Goal: Task Accomplishment & Management: Complete application form

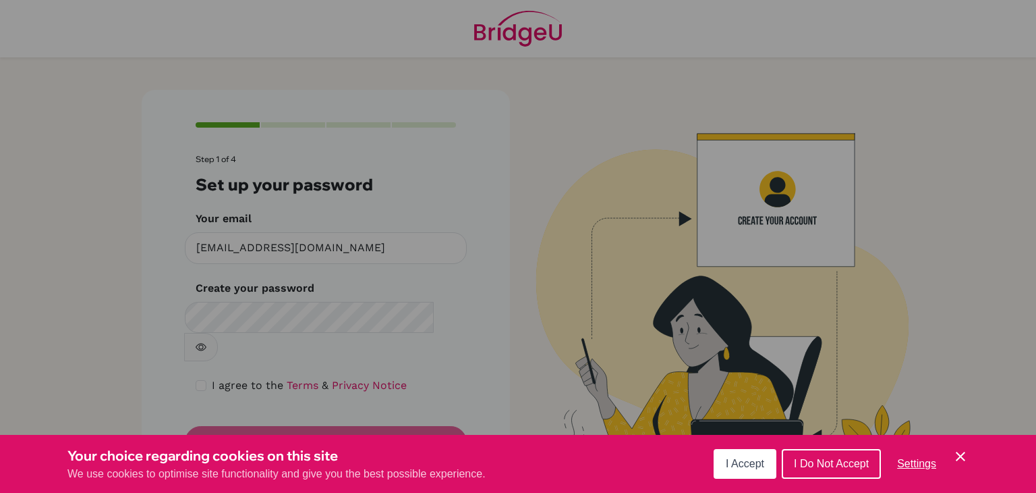
click at [960, 455] on icon "Save and close" at bounding box center [960, 455] width 9 height 9
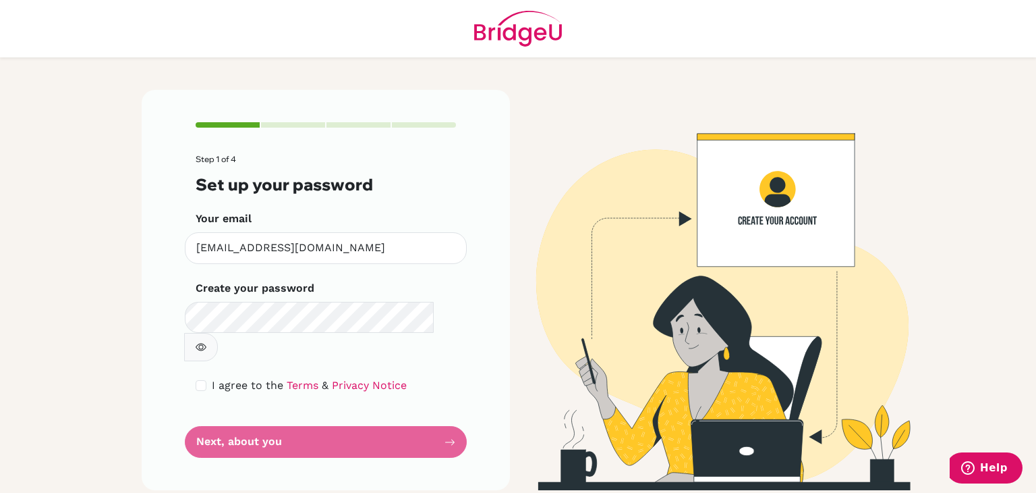
click at [218, 333] on button "button" at bounding box center [201, 347] width 34 height 28
click at [270, 408] on form "Step 1 of 4 Set up your password Your email [EMAIL_ADDRESS][DOMAIN_NAME] Invali…" at bounding box center [326, 306] width 260 height 303
click at [449, 412] on form "Step 1 of 4 Set up your password Your email [EMAIL_ADDRESS][DOMAIN_NAME] Invali…" at bounding box center [326, 306] width 260 height 303
click at [308, 419] on form "Step 1 of 4 Set up your password Your email [EMAIL_ADDRESS][DOMAIN_NAME] Invali…" at bounding box center [326, 306] width 260 height 303
click at [451, 409] on form "Step 1 of 4 Set up your password Your email [EMAIL_ADDRESS][DOMAIN_NAME] Invali…" at bounding box center [326, 306] width 260 height 303
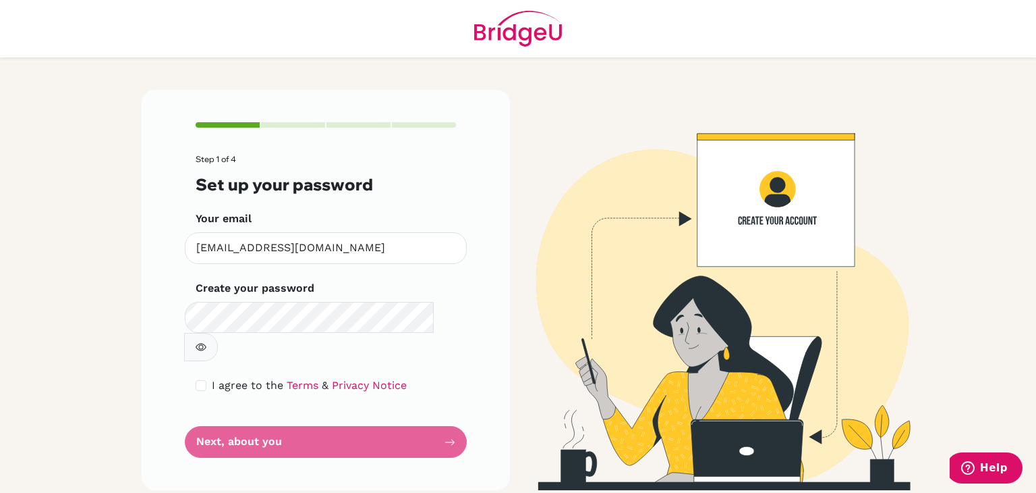
click at [304, 412] on form "Step 1 of 4 Set up your password Your email [EMAIL_ADDRESS][DOMAIN_NAME] Invali…" at bounding box center [326, 306] width 260 height 303
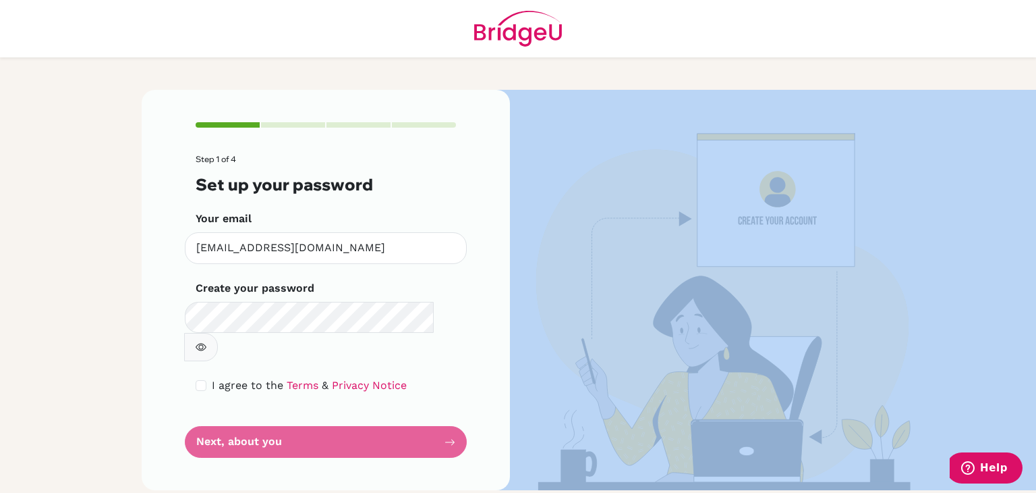
click at [304, 412] on form "Step 1 of 4 Set up your password Your email [EMAIL_ADDRESS][DOMAIN_NAME] Invali…" at bounding box center [326, 306] width 260 height 303
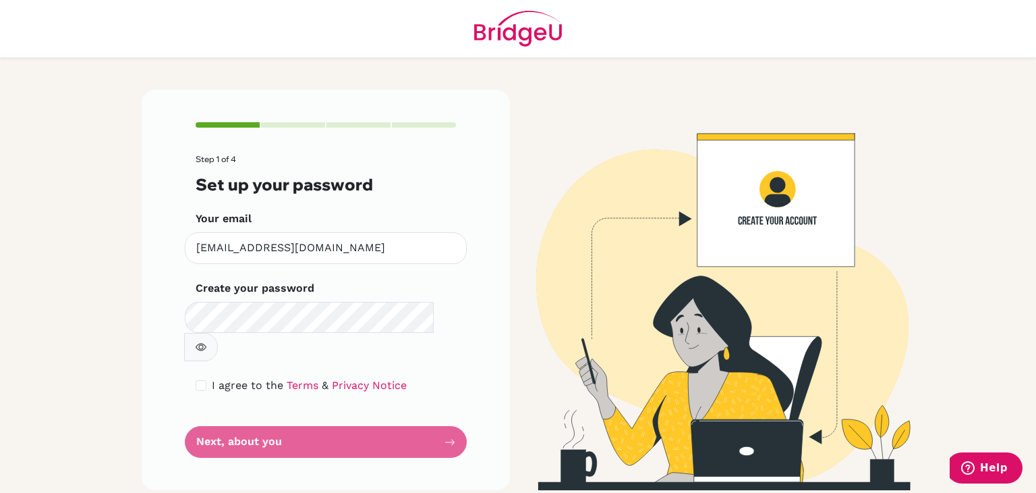
click at [204, 345] on icon "button" at bounding box center [201, 347] width 5 height 5
click at [245, 412] on form "Step 1 of 4 Set up your password Your email [EMAIL_ADDRESS][DOMAIN_NAME] Invali…" at bounding box center [326, 306] width 260 height 303
click at [202, 380] on input "checkbox" at bounding box center [201, 385] width 11 height 11
checkbox input "true"
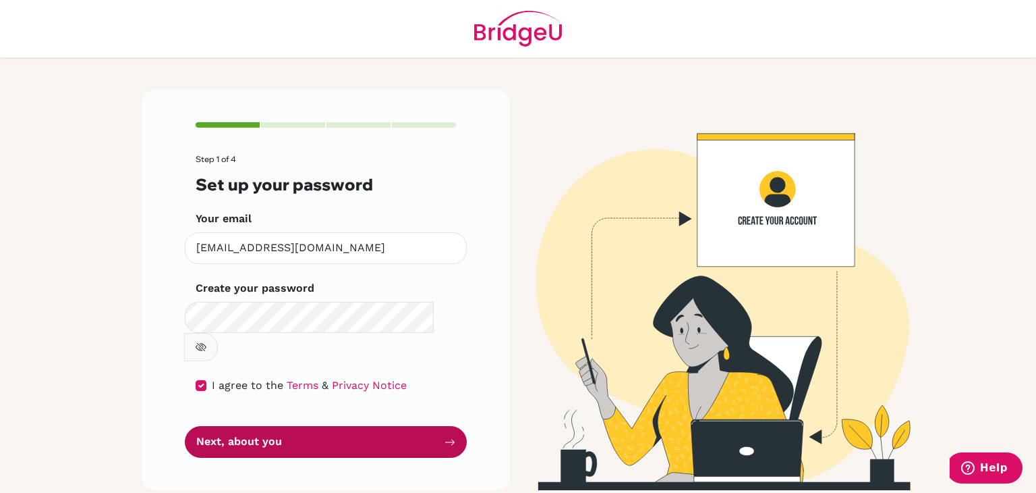
click at [267, 426] on button "Next, about you" at bounding box center [326, 442] width 282 height 32
